Goal: Information Seeking & Learning: Learn about a topic

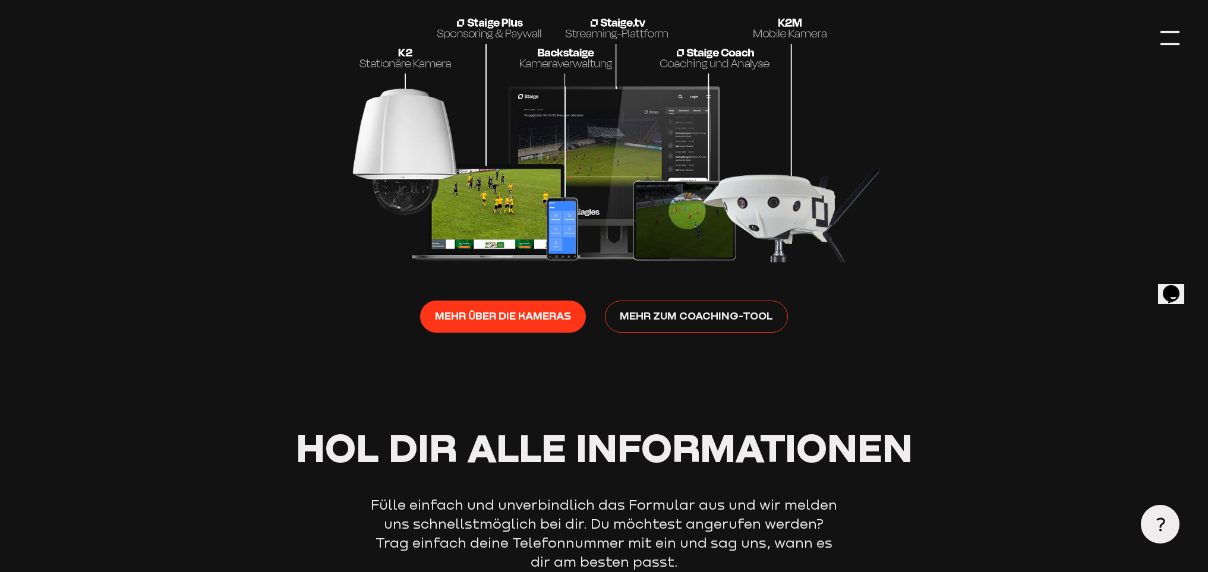
scroll to position [2050, 0]
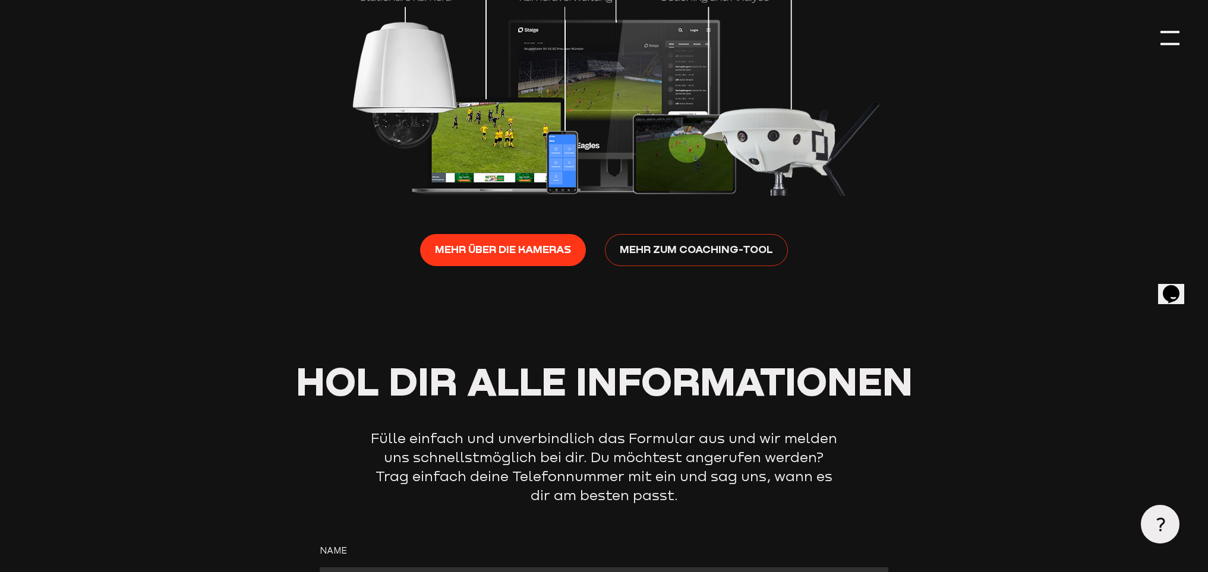
click at [712, 242] on span "Mehr zum Coaching-Tool" at bounding box center [696, 249] width 153 height 17
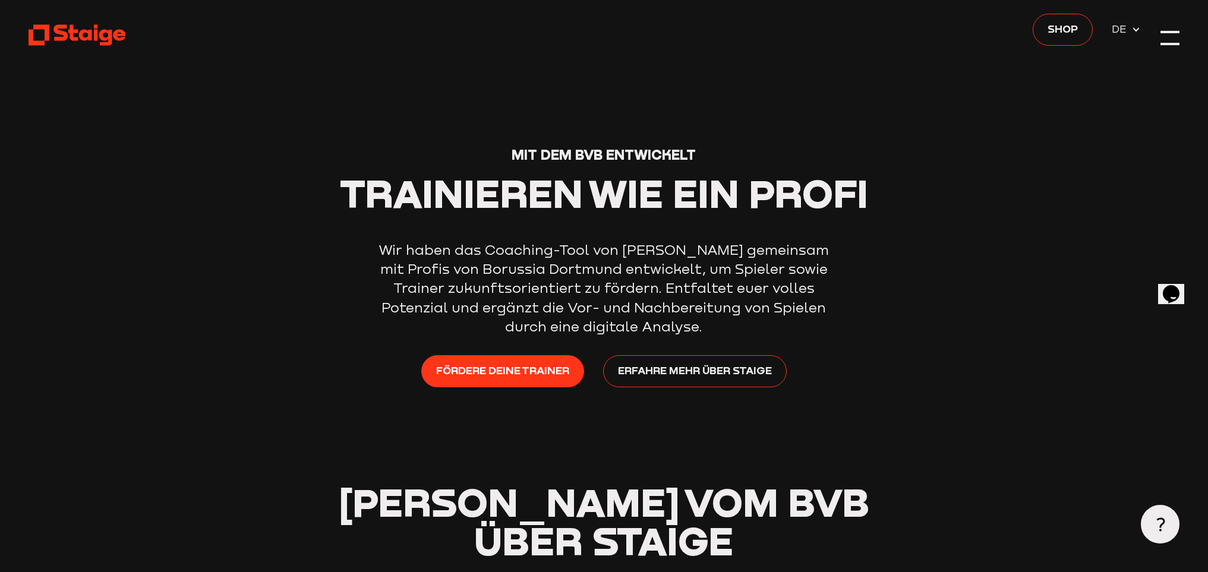
scroll to position [0, 0]
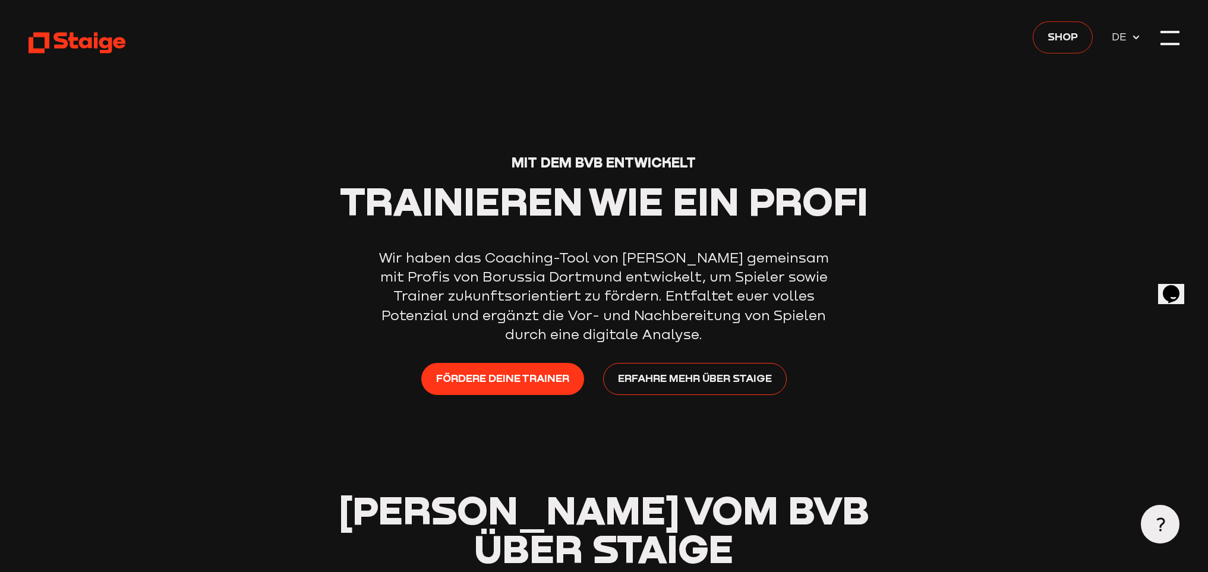
click at [1067, 33] on span "Shop" at bounding box center [1062, 36] width 30 height 17
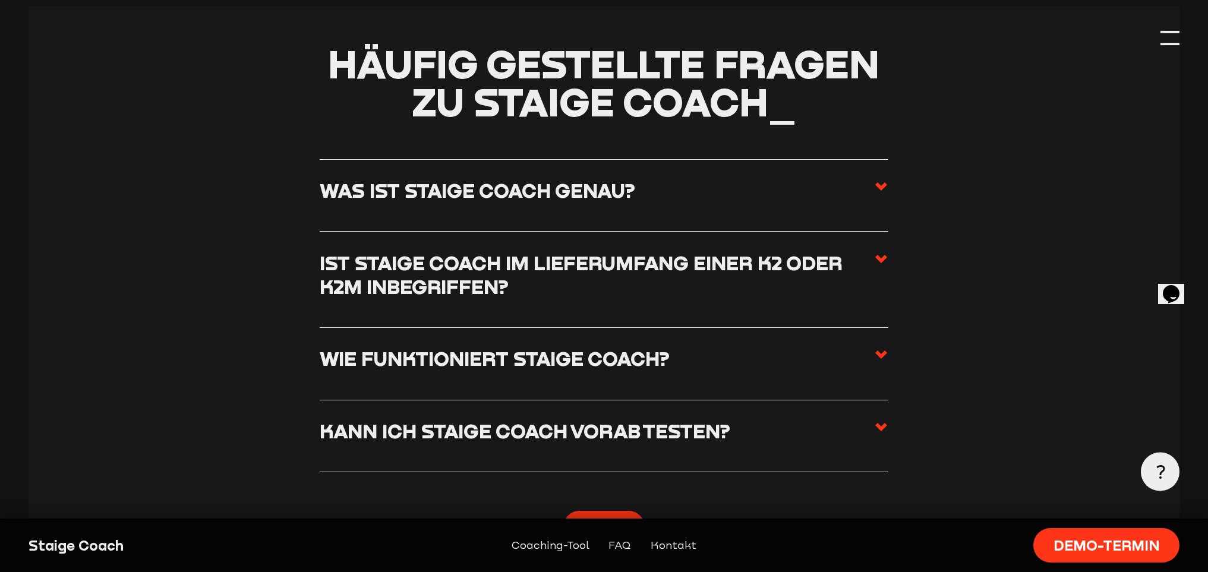
scroll to position [2765, 0]
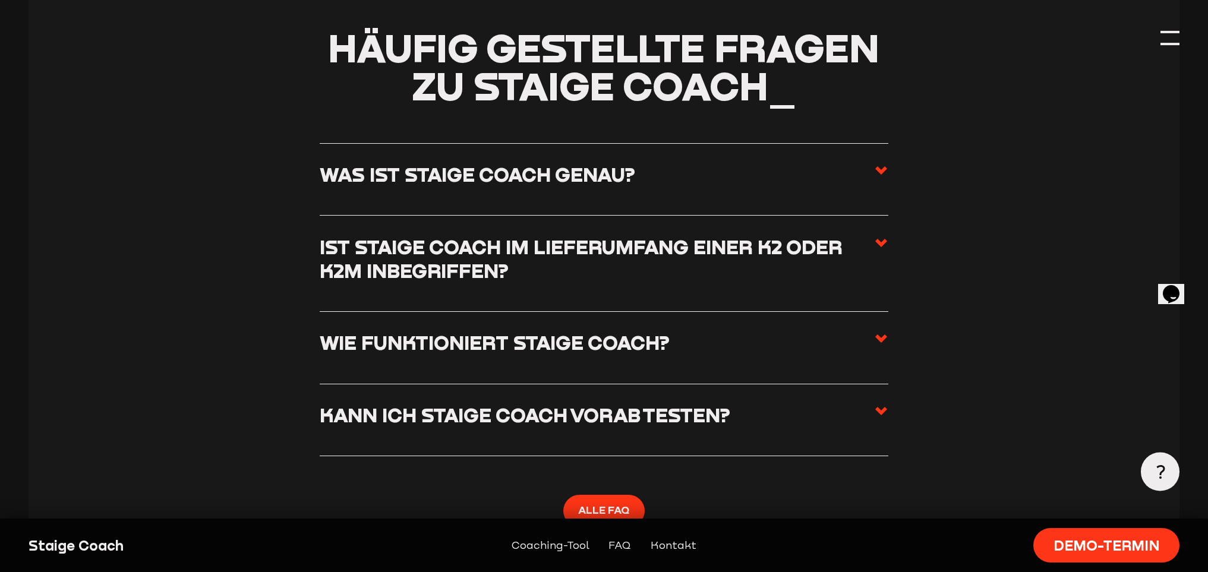
click at [875, 241] on icon at bounding box center [881, 243] width 14 height 14
click at [0, 0] on input "Ist Staige Coach im Lieferumfang einer K2 oder K2M inbegriffen?" at bounding box center [0, 0] width 0 height 0
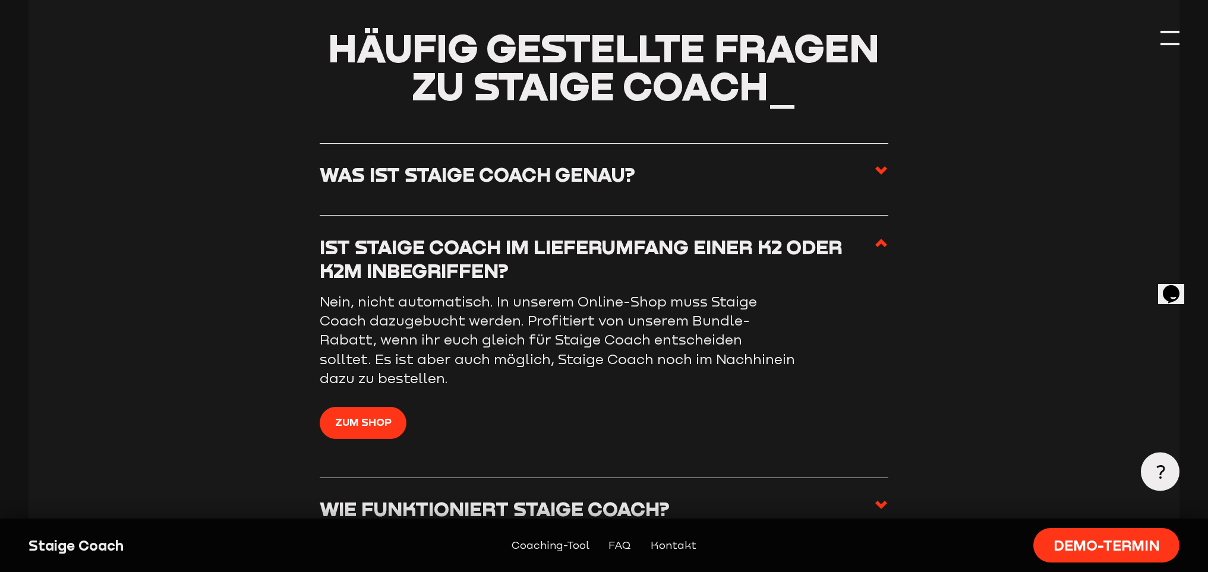
click at [875, 241] on icon at bounding box center [881, 243] width 14 height 14
click at [0, 0] on input "Ist Staige Coach im Lieferumfang einer K2 oder K2M inbegriffen?" at bounding box center [0, 0] width 0 height 0
click at [872, 169] on label "Was ist Staige Coach genau?" at bounding box center [604, 179] width 568 height 33
click at [0, 0] on input "Was ist Staige Coach genau?" at bounding box center [0, 0] width 0 height 0
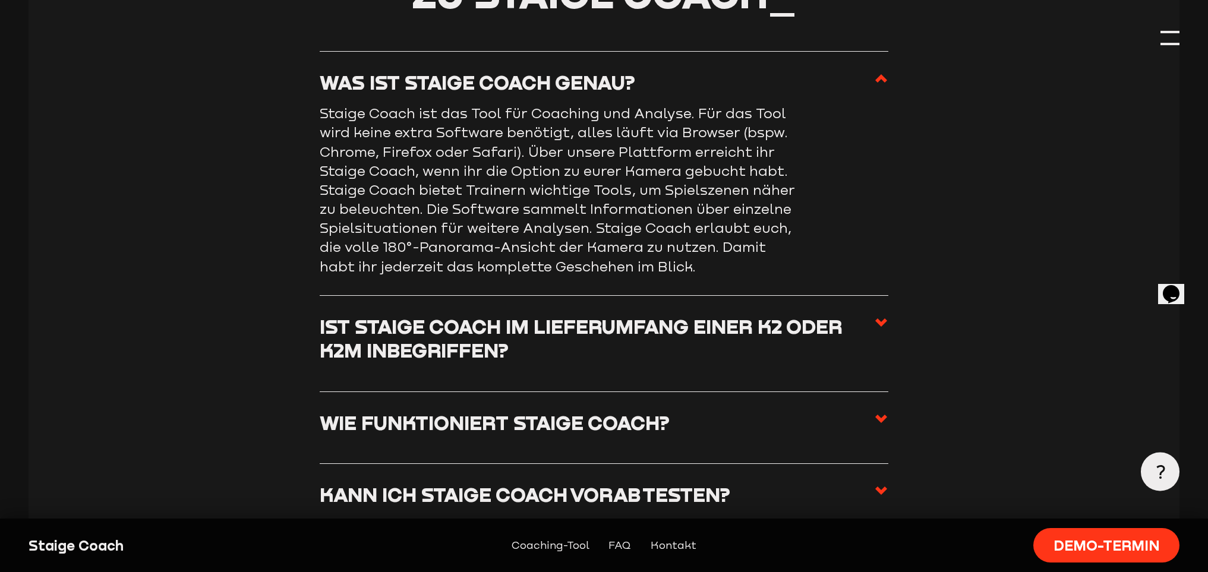
scroll to position [2938, 0]
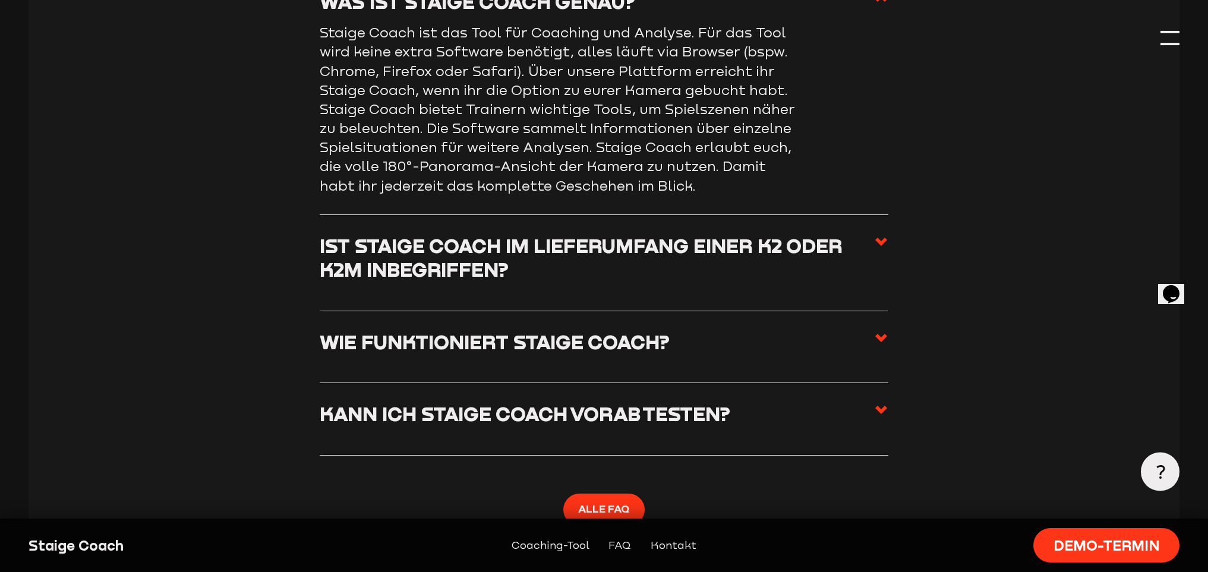
click at [858, 355] on label "Wie funktioniert Staige Coach?" at bounding box center [604, 346] width 568 height 33
click at [0, 0] on input "Wie funktioniert Staige Coach?" at bounding box center [0, 0] width 0 height 0
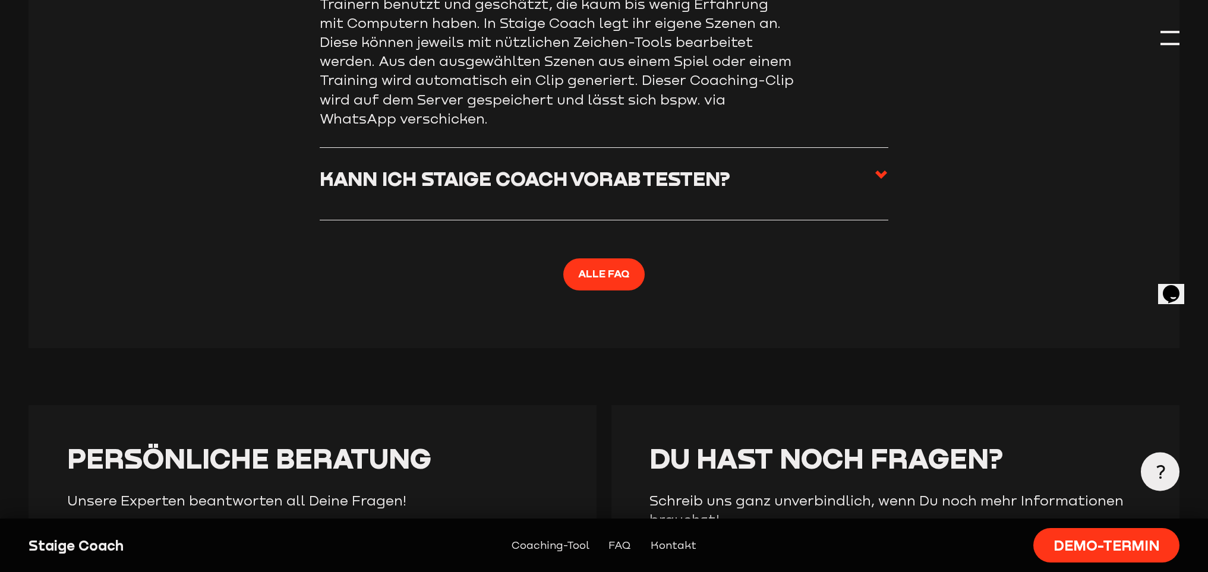
scroll to position [3370, 0]
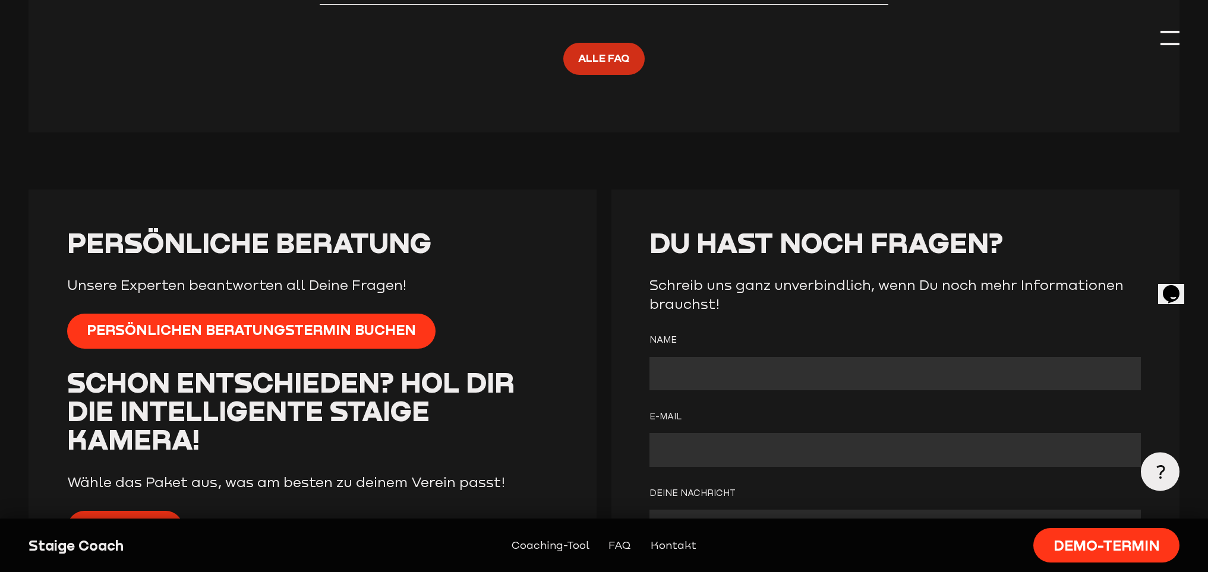
click at [592, 58] on span "ALLE FAQ" at bounding box center [603, 58] width 51 height 17
